Goal: Information Seeking & Learning: Learn about a topic

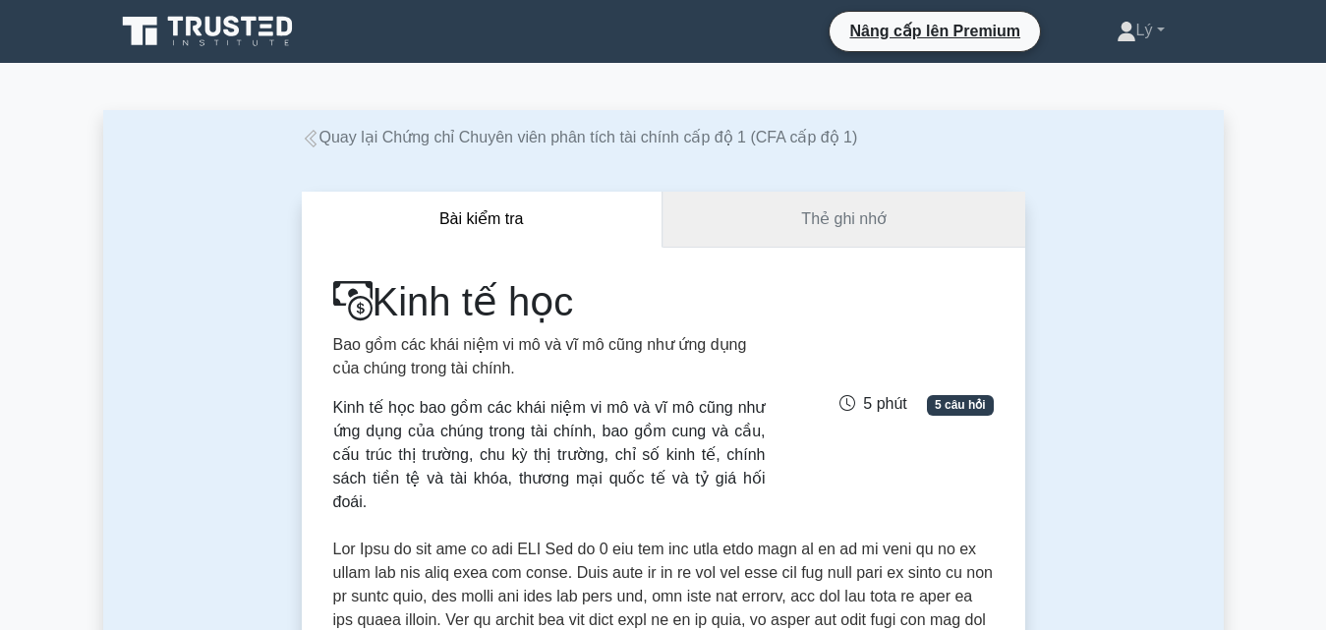
click at [905, 221] on link "Thẻ ghi nhớ" at bounding box center [843, 220] width 363 height 56
click at [467, 230] on button "Bài kiểm tra" at bounding box center [482, 220] width 361 height 56
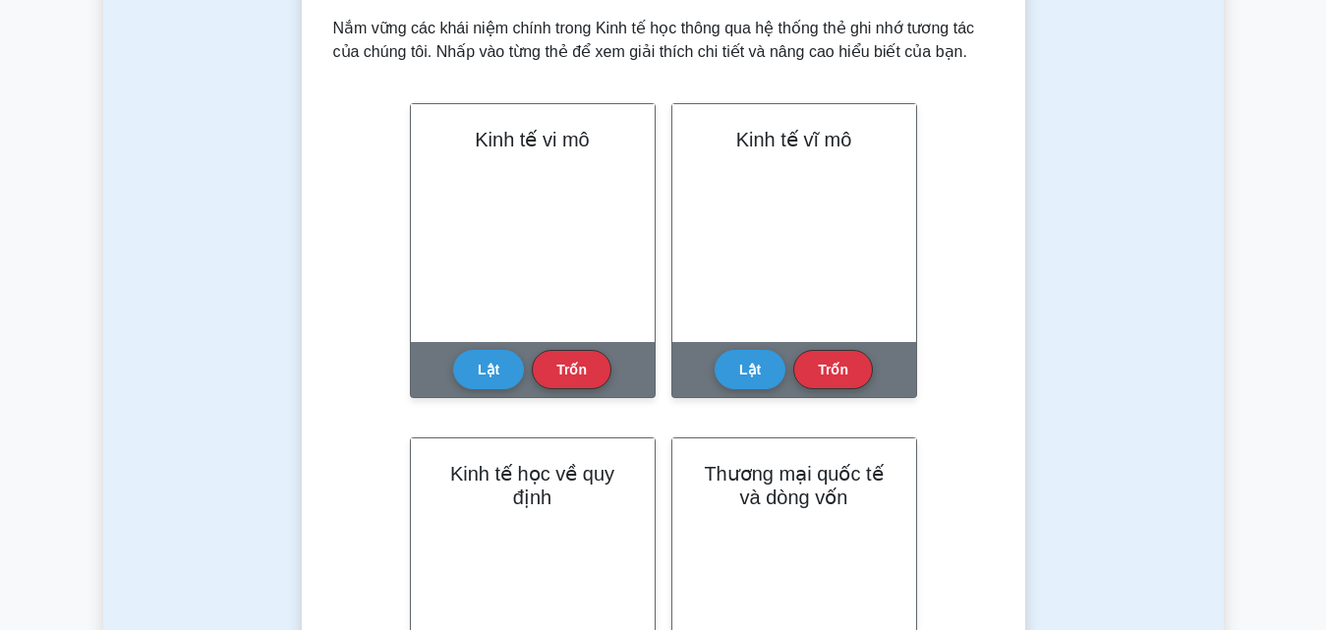
scroll to position [393, 0]
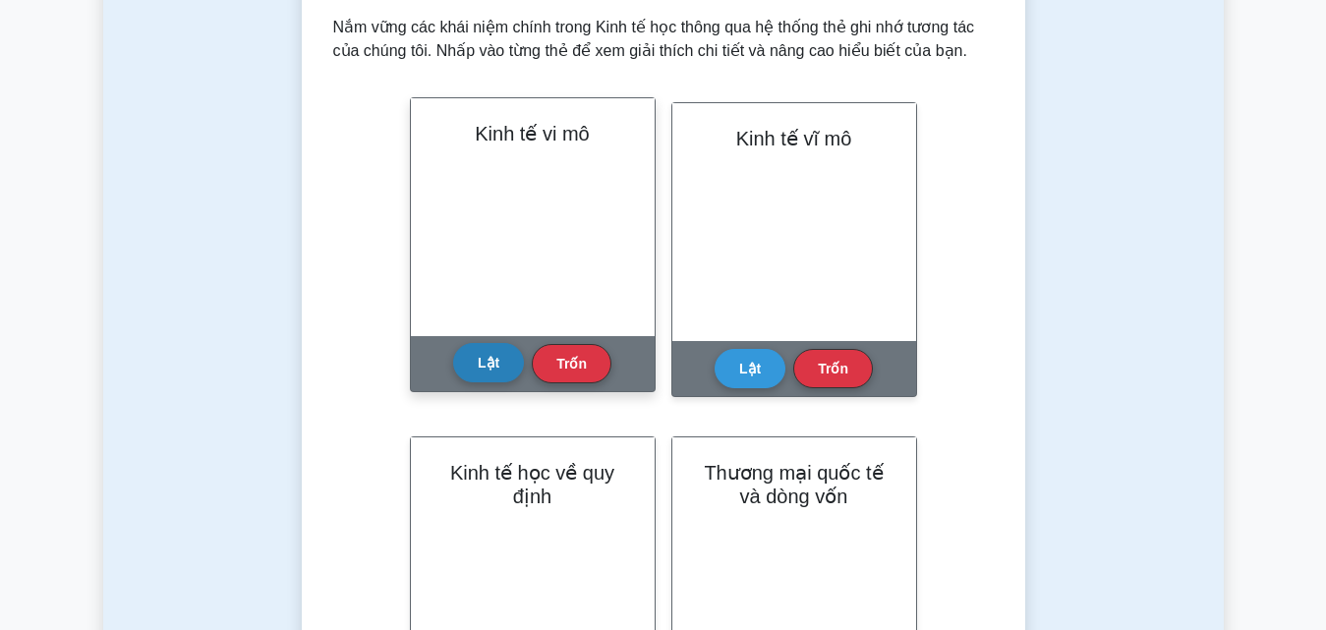
click at [493, 378] on button "Lật" at bounding box center [488, 362] width 71 height 39
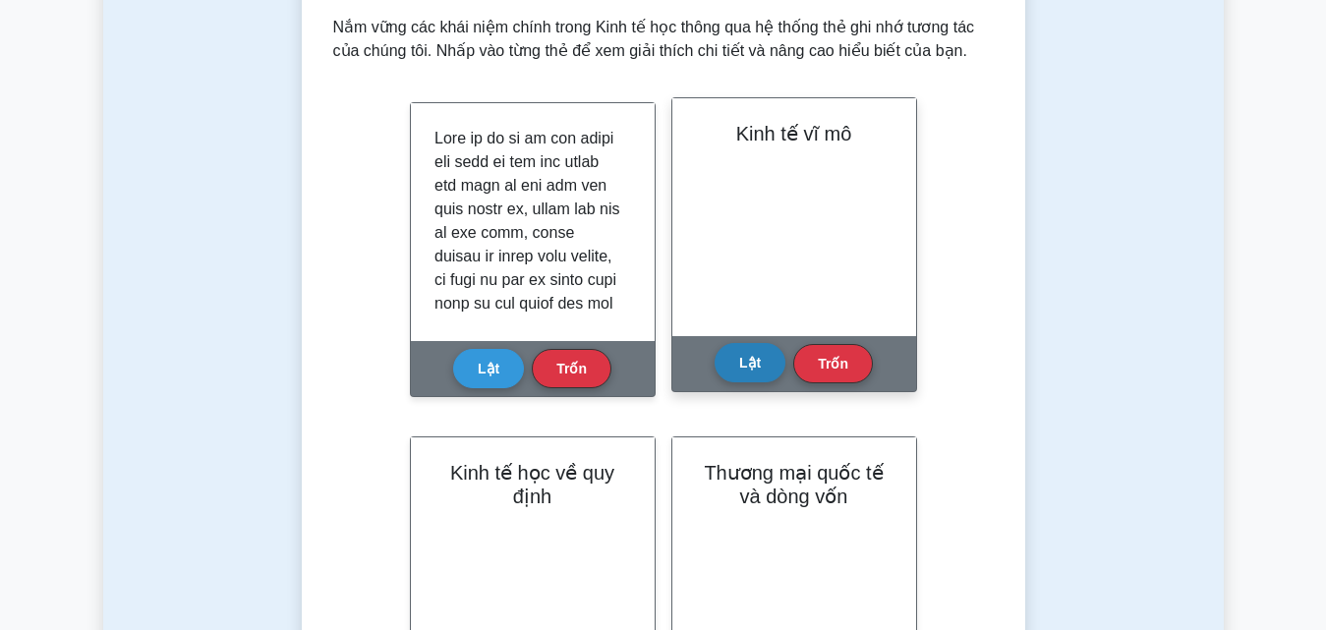
click at [748, 376] on button "Lật" at bounding box center [749, 362] width 71 height 39
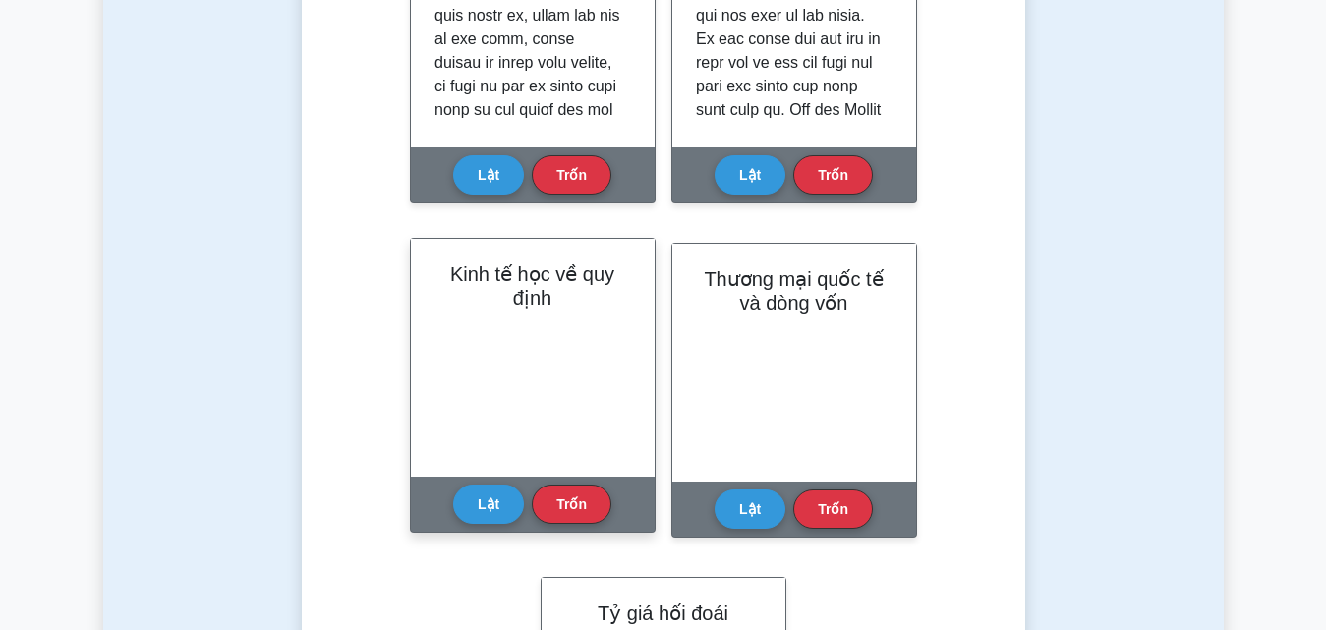
scroll to position [590, 0]
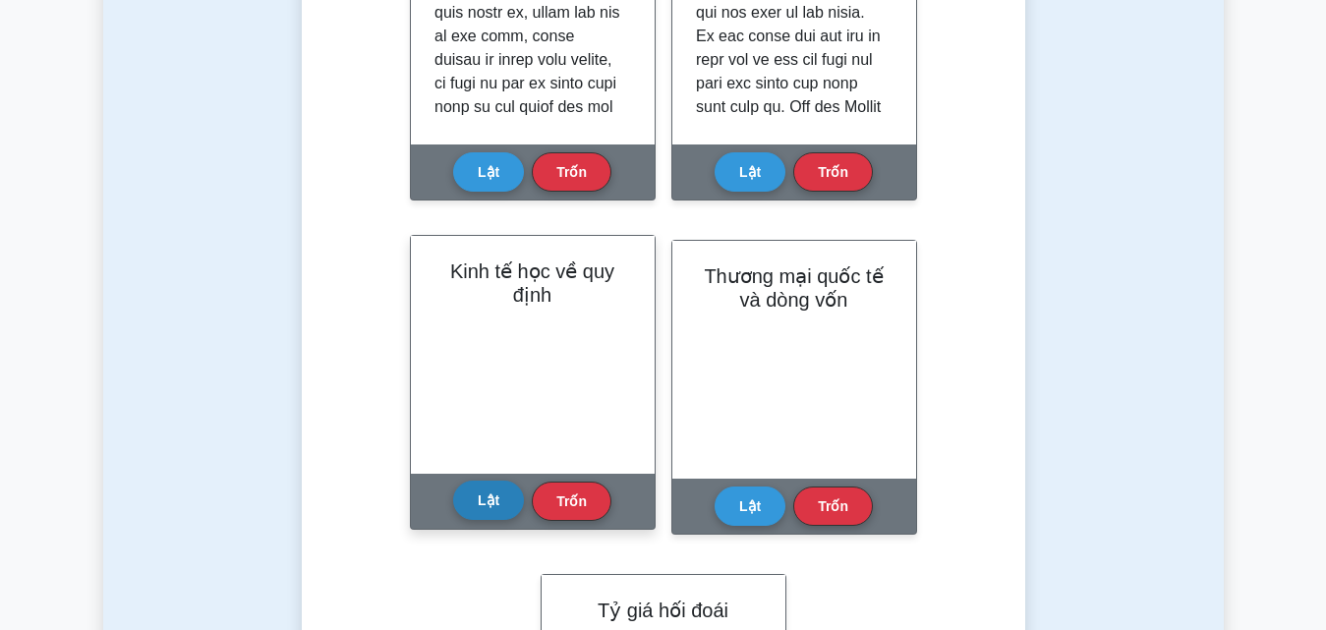
click at [501, 504] on button "Lật" at bounding box center [488, 500] width 71 height 39
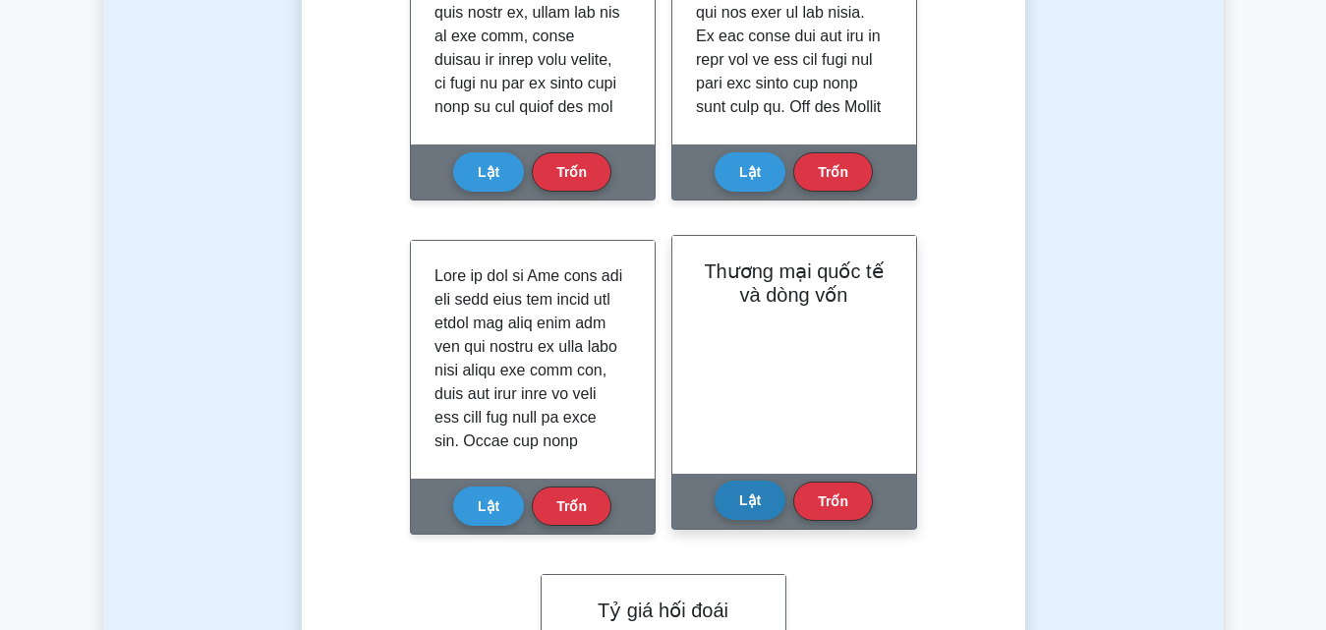
click at [744, 505] on font "Lật" at bounding box center [750, 500] width 22 height 16
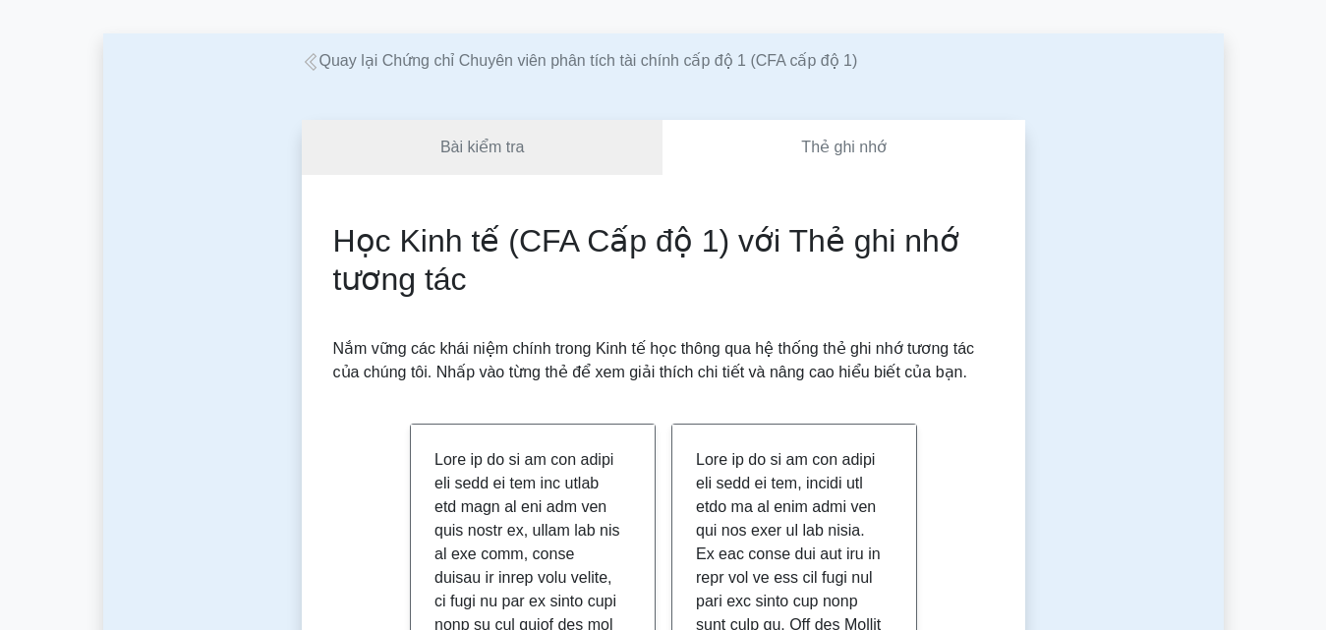
scroll to position [0, 0]
